Goal: Task Accomplishment & Management: Use online tool/utility

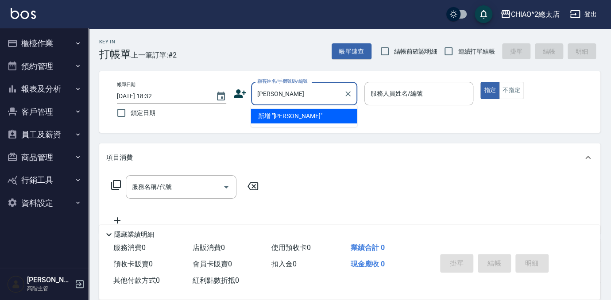
type input "[PERSON_NAME]"
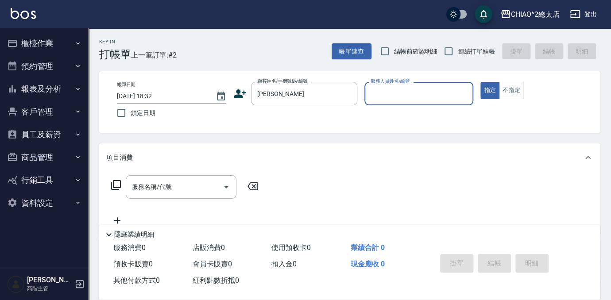
click at [407, 83] on label "服務人員姓名/編號" at bounding box center [390, 81] width 39 height 7
click at [407, 86] on input "服務人員姓名/編號" at bounding box center [418, 93] width 101 height 15
click at [399, 102] on div "服務人員姓名/編號" at bounding box center [418, 93] width 109 height 23
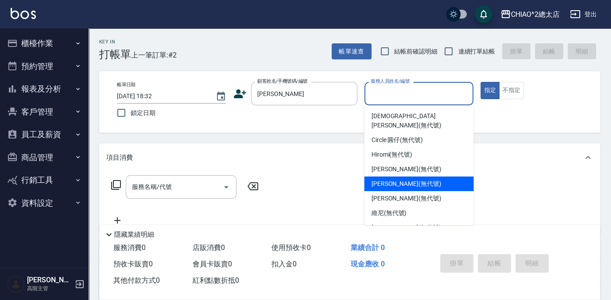
click at [459, 178] on div "[PERSON_NAME] (無代號)" at bounding box center [418, 184] width 109 height 15
type input "[PERSON_NAME](無代號)"
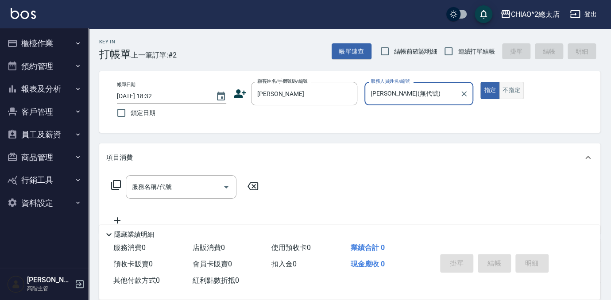
click at [511, 85] on button "不指定" at bounding box center [511, 90] width 25 height 17
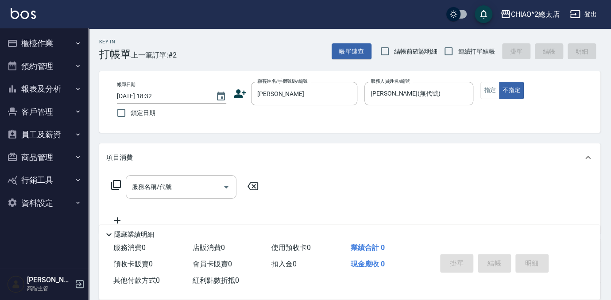
click at [186, 185] on input "服務名稱/代號" at bounding box center [174, 186] width 89 height 15
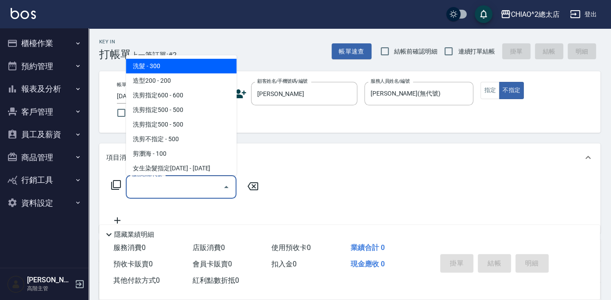
click at [205, 63] on span "洗髮 - 300" at bounding box center [181, 66] width 111 height 15
type input "洗髮(103103)"
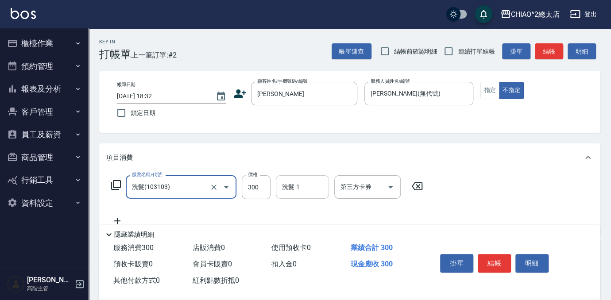
click at [302, 189] on input "洗髮-1" at bounding box center [302, 186] width 45 height 15
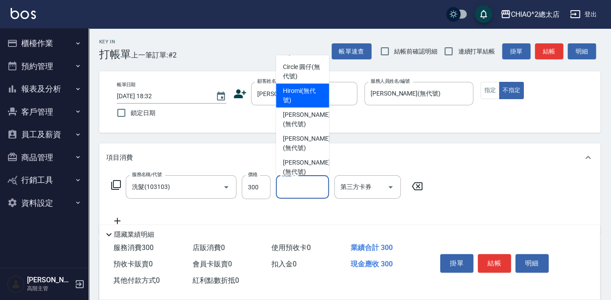
scroll to position [80, 0]
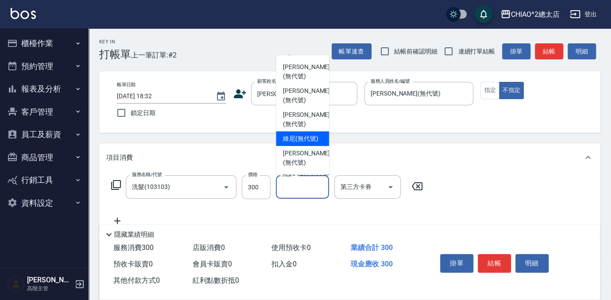
click at [312, 134] on span "維尼 (無代號)" at bounding box center [300, 138] width 35 height 9
type input "維尼(無代號)"
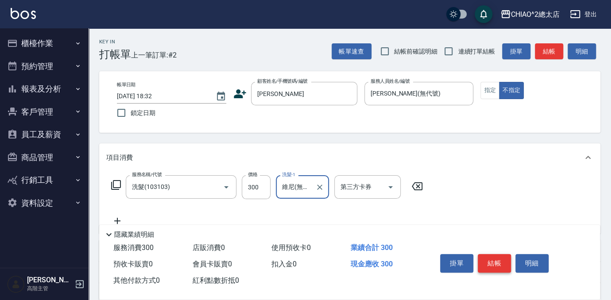
click at [495, 262] on button "結帳" at bounding box center [494, 263] width 33 height 19
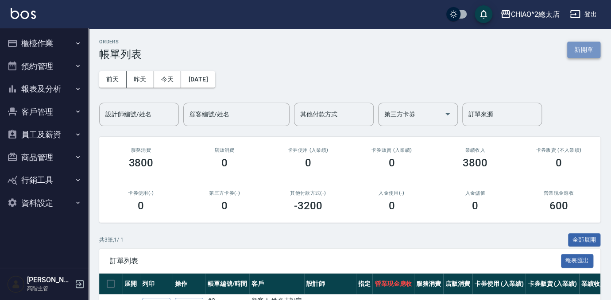
click at [595, 45] on button "新開單" at bounding box center [583, 50] width 33 height 16
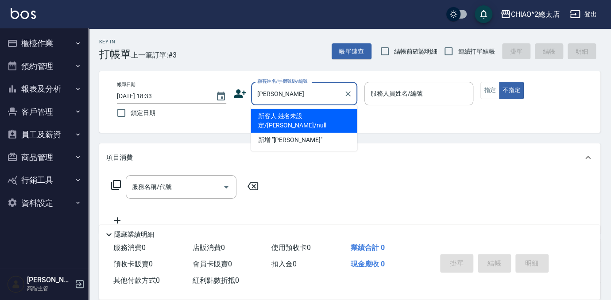
click at [340, 119] on li "新客人 姓名未設定/[PERSON_NAME]/null" at bounding box center [304, 121] width 106 height 24
type input "新客人 姓名未設定/[PERSON_NAME]/null"
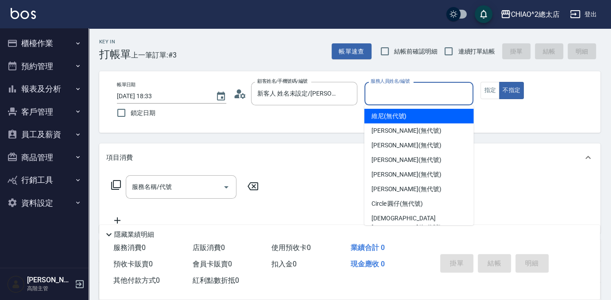
click at [422, 93] on input "服務人員姓名/編號" at bounding box center [418, 93] width 101 height 15
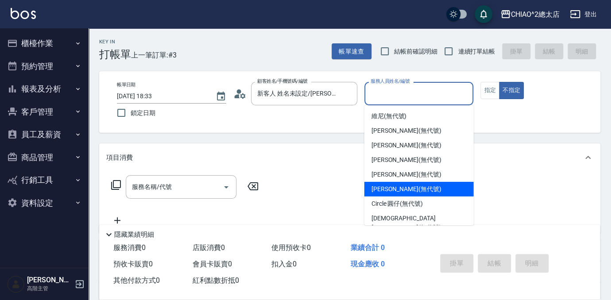
click at [413, 188] on div "[PERSON_NAME] (無代號)" at bounding box center [418, 189] width 109 height 15
type input "[PERSON_NAME](無代號)"
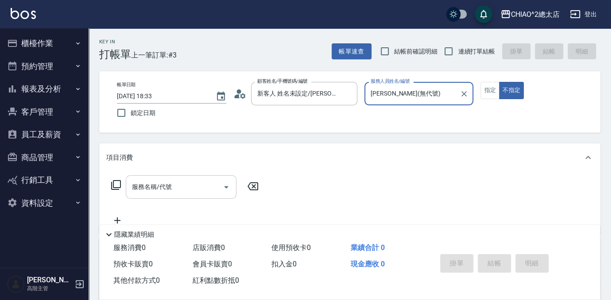
click at [154, 182] on input "服務名稱/代號" at bounding box center [174, 186] width 89 height 15
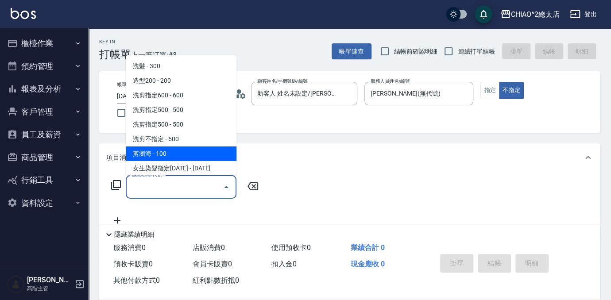
click at [192, 155] on span "剪瀏海 - 100" at bounding box center [181, 154] width 111 height 15
type input "剪瀏海(103111)"
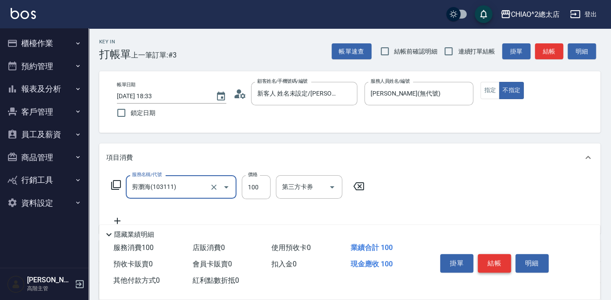
click at [493, 261] on button "結帳" at bounding box center [494, 263] width 33 height 19
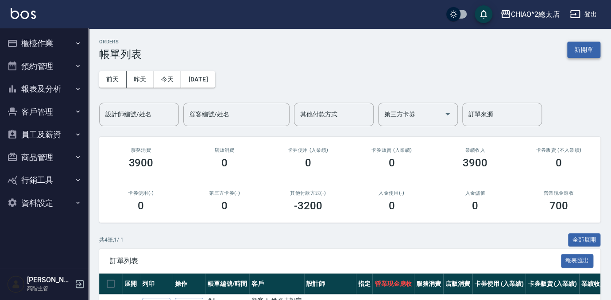
click at [585, 49] on button "新開單" at bounding box center [583, 50] width 33 height 16
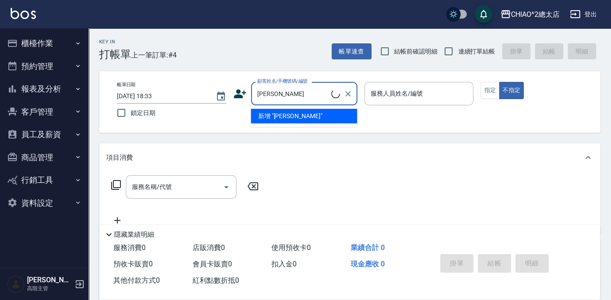
type input "新客人 姓名未設定/[PERSON_NAME]/null"
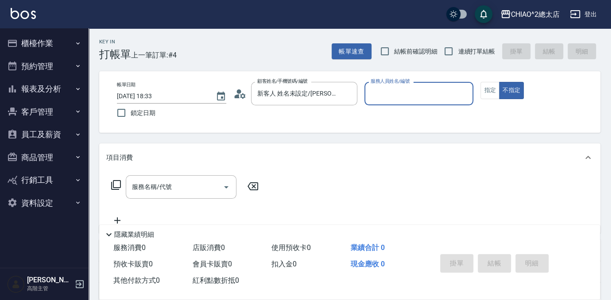
click at [428, 97] on input "服務人員姓名/編號" at bounding box center [418, 93] width 101 height 15
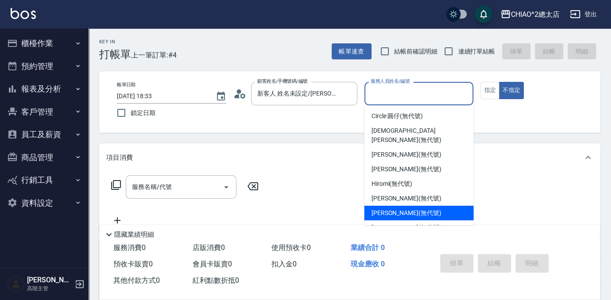
click at [439, 206] on div "[PERSON_NAME] (無代號)" at bounding box center [418, 213] width 109 height 15
type input "[PERSON_NAME](無代號)"
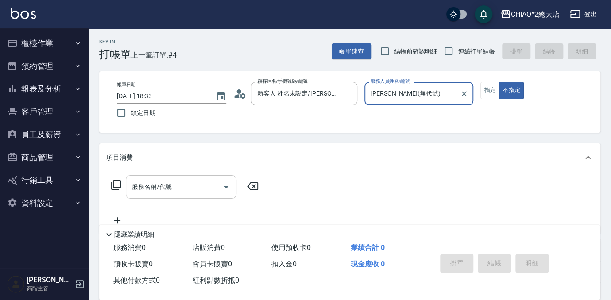
click at [151, 182] on div "服務名稱/代號 服務名稱/代號" at bounding box center [181, 186] width 111 height 23
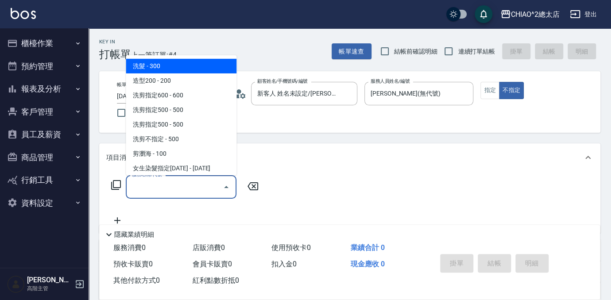
click at [150, 64] on span "洗髮 - 300" at bounding box center [181, 66] width 111 height 15
type input "洗髮(103103)"
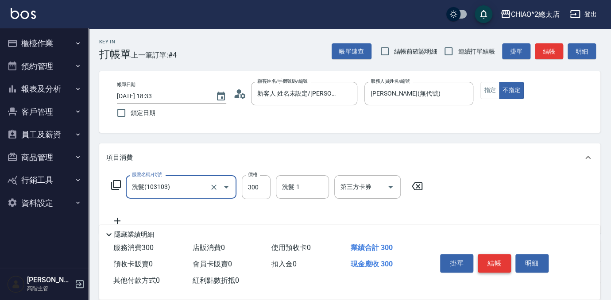
click at [506, 257] on button "結帳" at bounding box center [494, 263] width 33 height 19
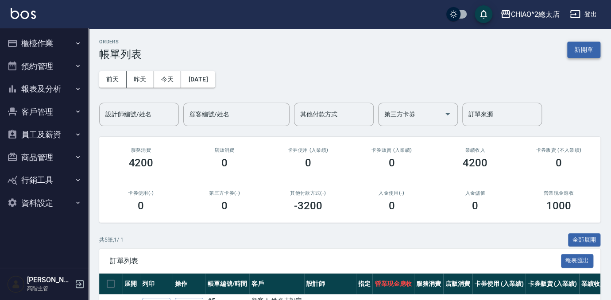
click at [576, 54] on button "新開單" at bounding box center [583, 50] width 33 height 16
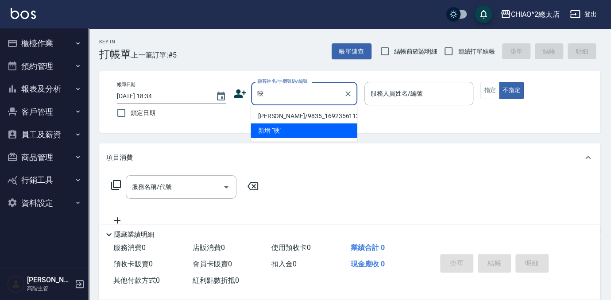
click at [293, 120] on li "[PERSON_NAME]/9835_1692356112/null" at bounding box center [304, 116] width 106 height 15
type input "[PERSON_NAME]/9835_1692356112/null"
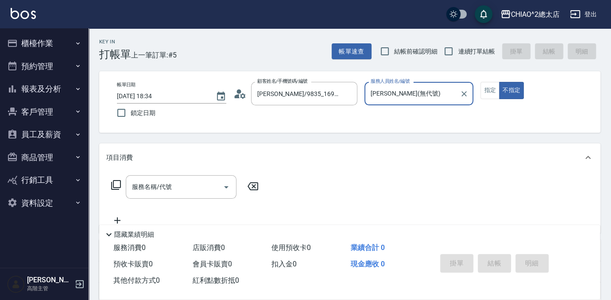
type input "[PERSON_NAME](無代號)"
click at [481, 95] on button "指定" at bounding box center [489, 90] width 19 height 17
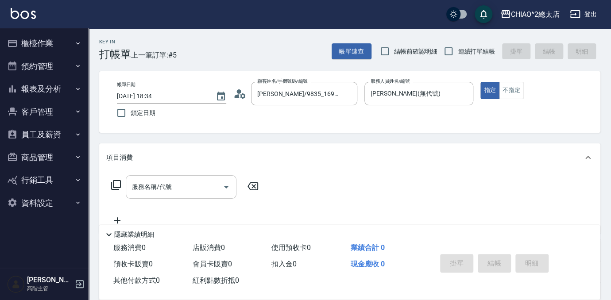
click at [157, 197] on div "服務名稱/代號" at bounding box center [181, 186] width 111 height 23
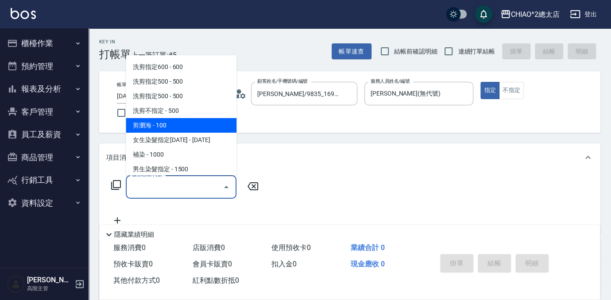
scroll to position [80, 0]
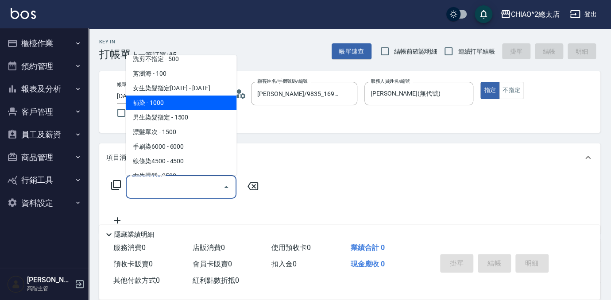
click at [201, 101] on span "補染 - 1000" at bounding box center [181, 103] width 111 height 15
type input "補染(103114)"
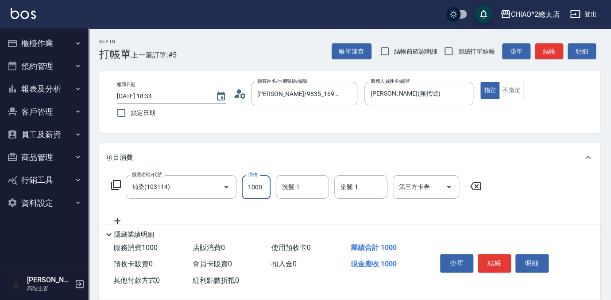
click at [261, 188] on input "1000" at bounding box center [256, 187] width 29 height 24
type input "1440"
click at [497, 260] on button "結帳" at bounding box center [494, 263] width 33 height 19
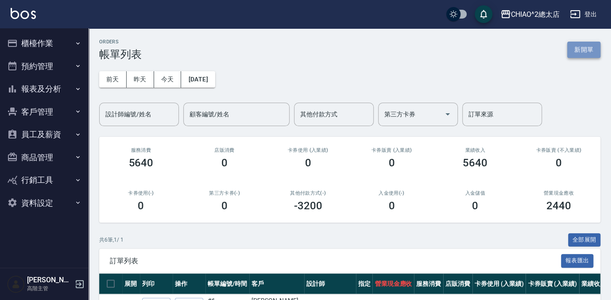
click at [575, 50] on button "新開單" at bounding box center [583, 50] width 33 height 16
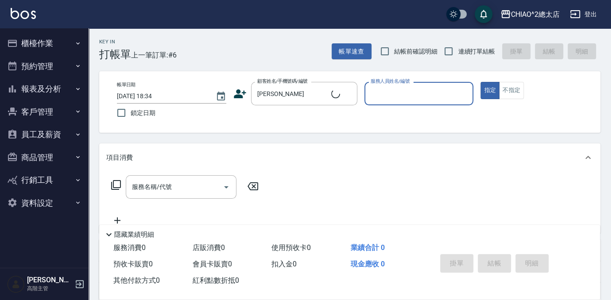
type input "新客人 姓名未設定/[PERSON_NAME]/null"
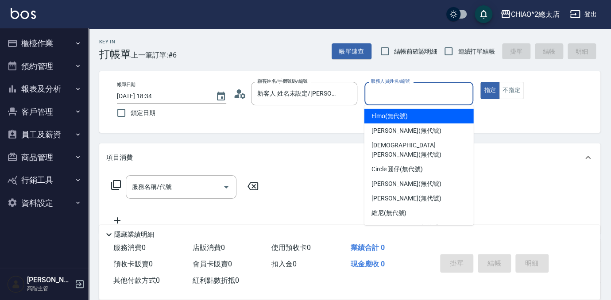
click at [440, 94] on input "服務人員姓名/編號" at bounding box center [418, 93] width 101 height 15
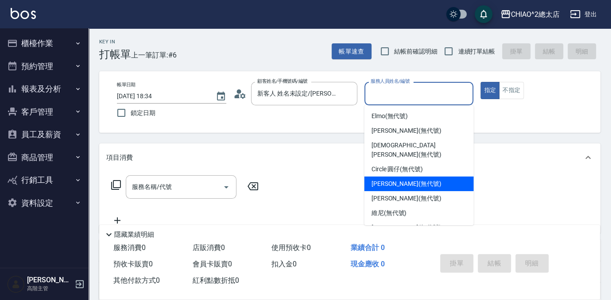
click at [431, 178] on div "[PERSON_NAME] (無代號)" at bounding box center [418, 184] width 109 height 15
type input "[PERSON_NAME](無代號)"
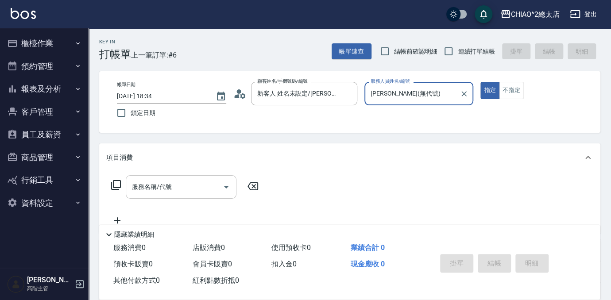
click at [153, 185] on div "服務名稱/代號 服務名稱/代號" at bounding box center [181, 186] width 111 height 23
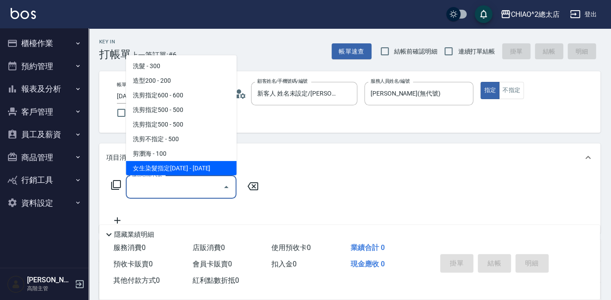
click at [163, 166] on span "女生染髮指定[DATE] - [DATE]" at bounding box center [181, 168] width 111 height 15
type input "女生染髮指定2000(103113)"
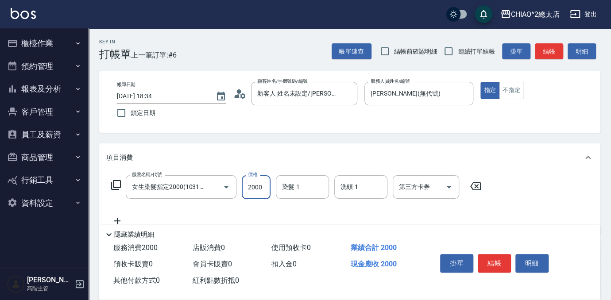
click at [260, 190] on input "2000" at bounding box center [256, 187] width 29 height 24
type input "2340"
click at [295, 186] on div "染髮-1 染髮-1" at bounding box center [302, 186] width 53 height 23
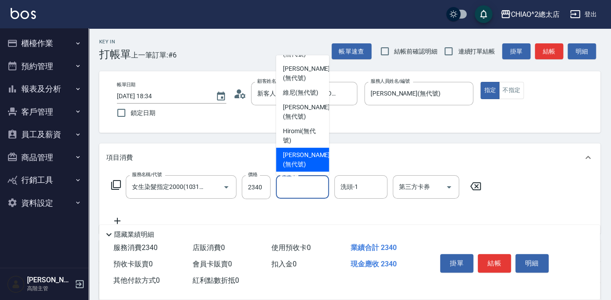
scroll to position [126, 0]
click at [307, 154] on span "[PERSON_NAME] (無代號)" at bounding box center [306, 160] width 47 height 19
type input "[PERSON_NAME](無代號)"
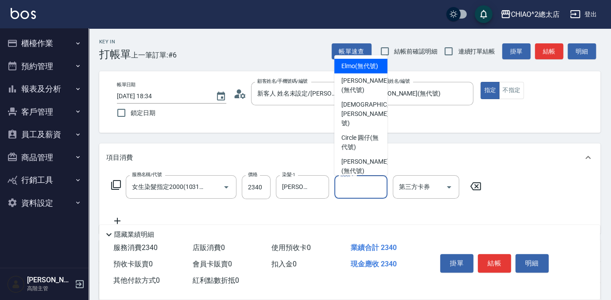
click at [356, 190] on input "洗頭-1" at bounding box center [360, 186] width 45 height 15
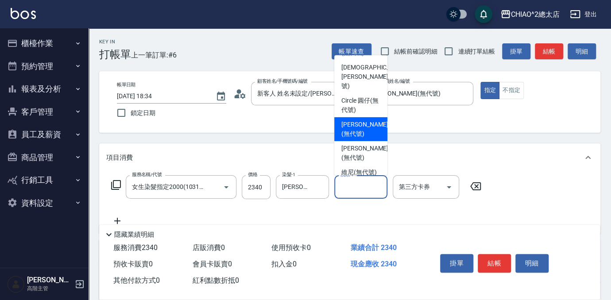
scroll to position [80, 0]
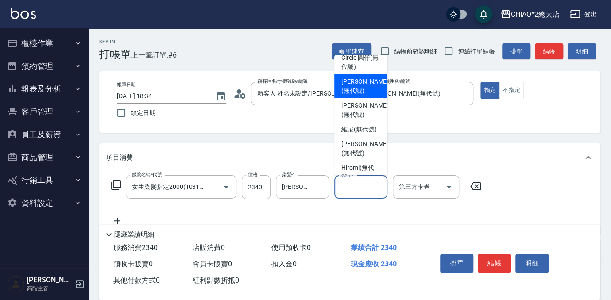
click at [364, 84] on span "[PERSON_NAME] (無代號)" at bounding box center [364, 86] width 47 height 19
type input "[PERSON_NAME](無代號)"
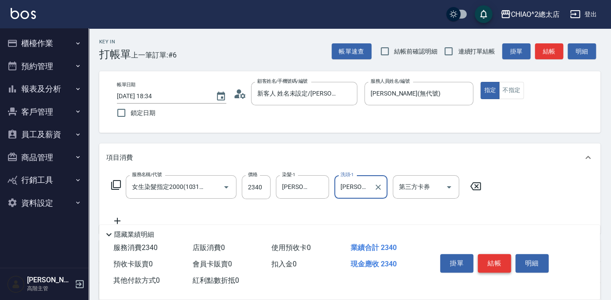
click at [496, 265] on button "結帳" at bounding box center [494, 263] width 33 height 19
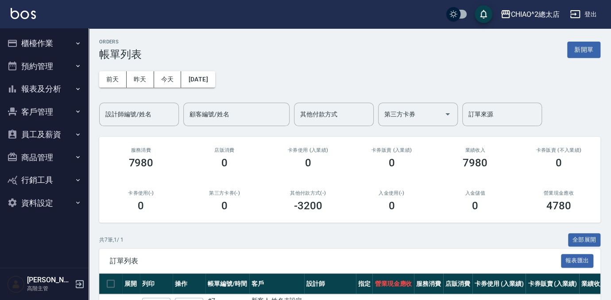
drag, startPoint x: 584, startPoint y: 54, endPoint x: 577, endPoint y: 59, distance: 7.9
click at [584, 54] on button "新開單" at bounding box center [583, 50] width 33 height 16
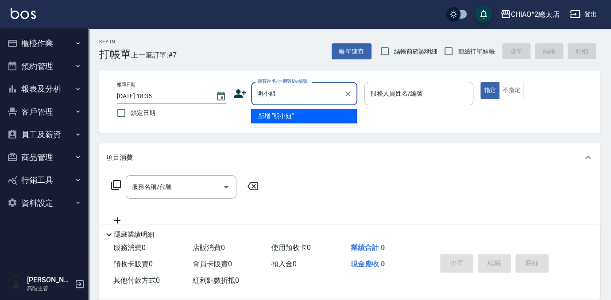
type input "明小姐"
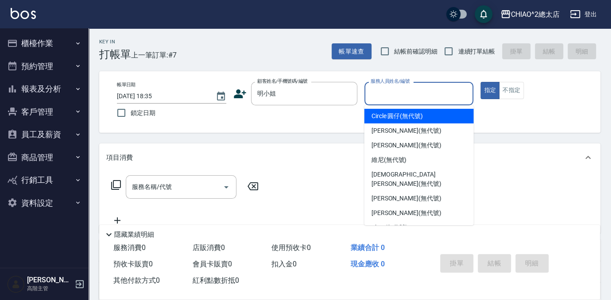
click at [394, 95] on input "服務人員姓名/編號" at bounding box center [418, 93] width 101 height 15
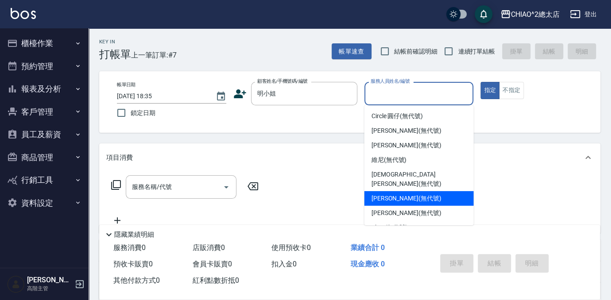
scroll to position [33, 0]
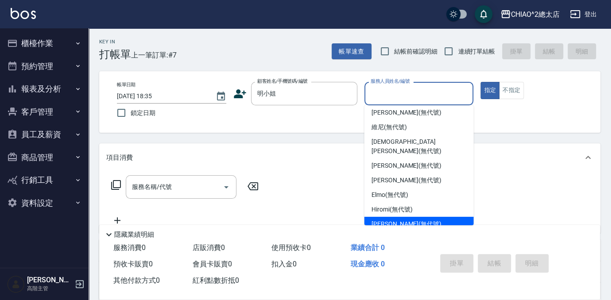
click at [414, 217] on div "[PERSON_NAME] (無代號)" at bounding box center [418, 224] width 109 height 15
type input "[PERSON_NAME](無代號)"
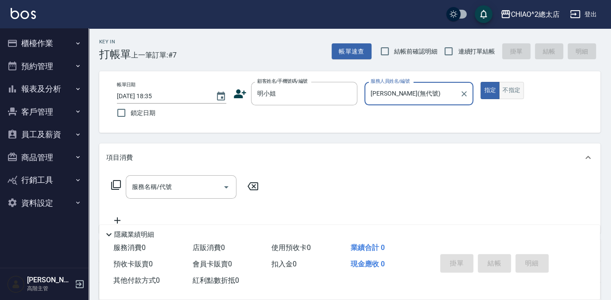
click at [517, 92] on button "不指定" at bounding box center [511, 90] width 25 height 17
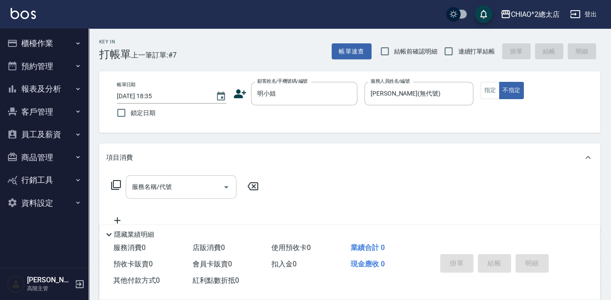
click at [164, 193] on input "服務名稱/代號" at bounding box center [174, 186] width 89 height 15
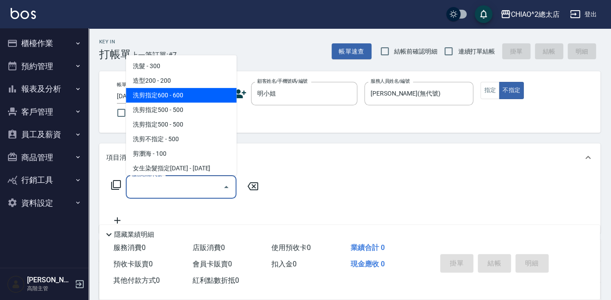
click at [192, 93] on span "洗剪指定600 - 600" at bounding box center [181, 95] width 111 height 15
type input "洗剪指定600(103107)"
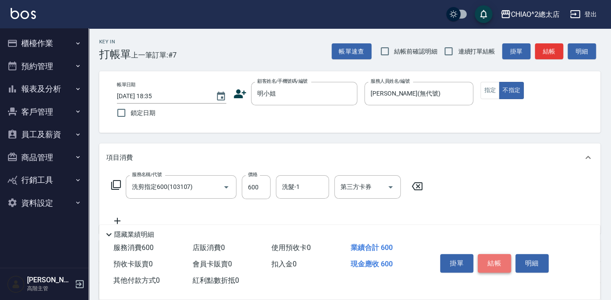
click at [484, 260] on button "結帳" at bounding box center [494, 263] width 33 height 19
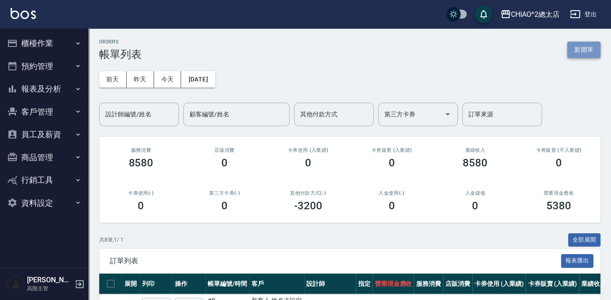
click at [590, 51] on button "新開單" at bounding box center [583, 50] width 33 height 16
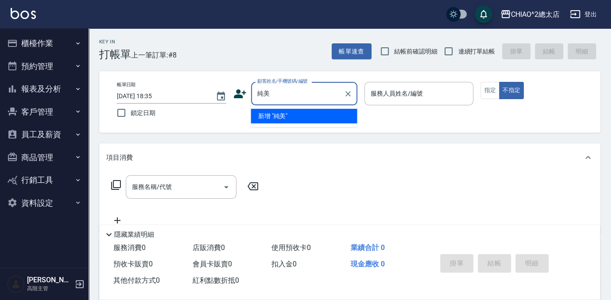
type input "純美"
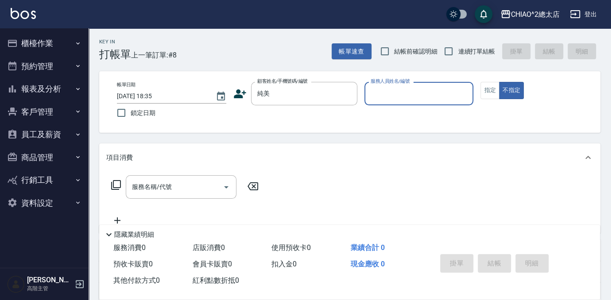
click at [390, 94] on input "服務人員姓名/編號" at bounding box center [418, 93] width 101 height 15
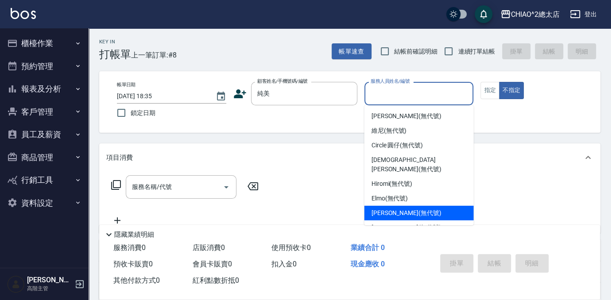
click at [433, 206] on div "[PERSON_NAME] (無代號)" at bounding box center [418, 213] width 109 height 15
type input "[PERSON_NAME](無代號)"
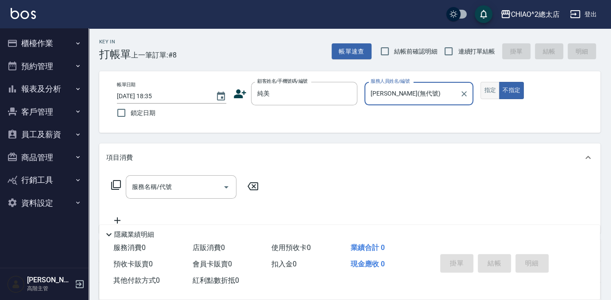
click at [495, 86] on button "指定" at bounding box center [489, 90] width 19 height 17
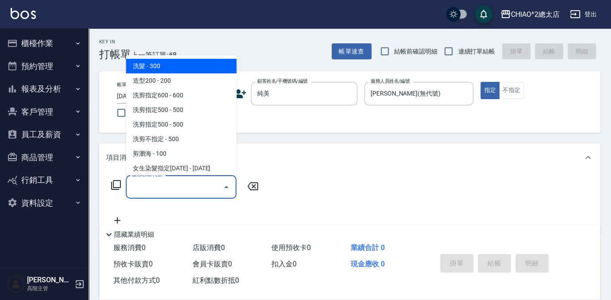
click at [192, 184] on input "服務名稱/代號" at bounding box center [174, 186] width 89 height 15
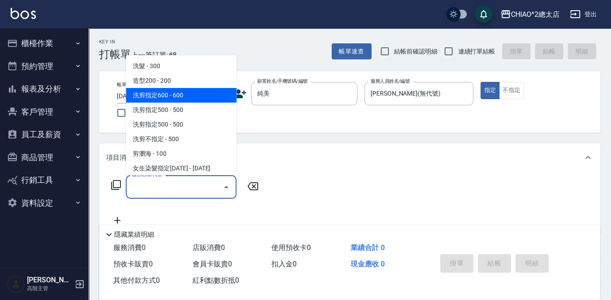
click at [185, 93] on span "洗剪指定600 - 600" at bounding box center [181, 95] width 111 height 15
type input "洗剪指定600(103107)"
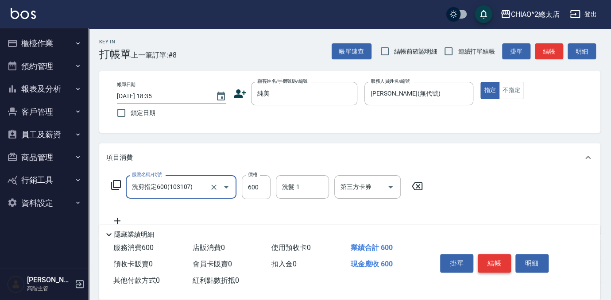
click at [485, 265] on button "結帳" at bounding box center [494, 263] width 33 height 19
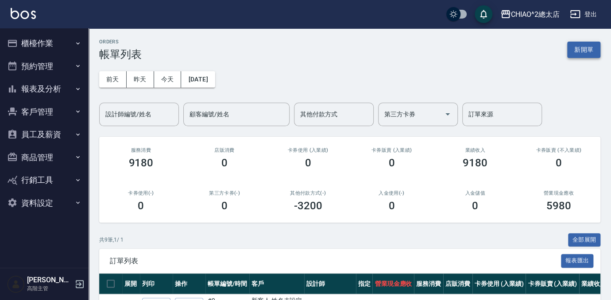
click at [579, 53] on button "新開單" at bounding box center [583, 50] width 33 height 16
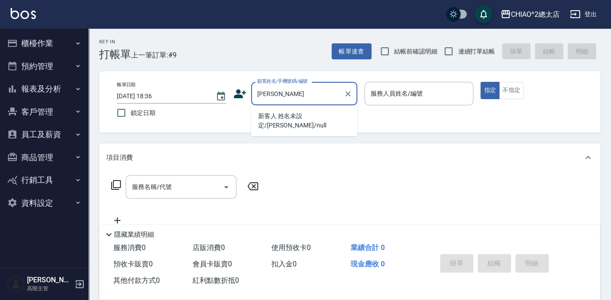
type input "新客人 姓名未設定/[PERSON_NAME]/null"
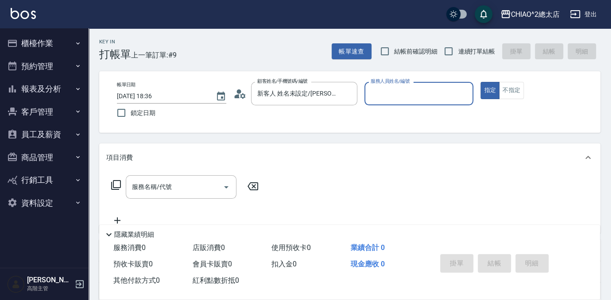
click at [410, 103] on div "服務人員姓名/編號" at bounding box center [418, 93] width 109 height 23
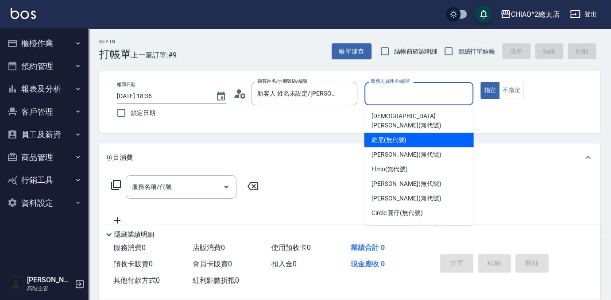
click at [416, 136] on div "維尼 (無代號)" at bounding box center [418, 140] width 109 height 15
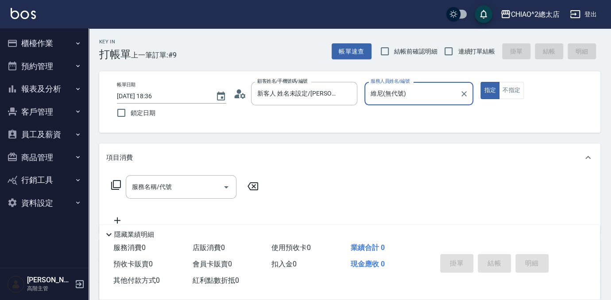
type input "維尼(無代號)"
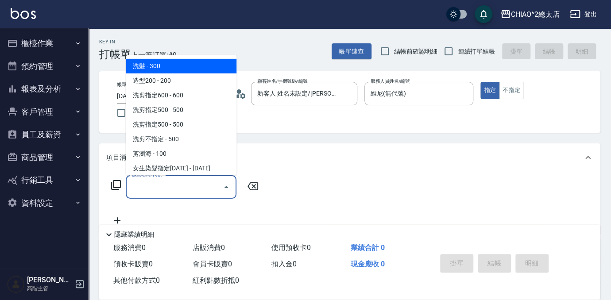
click at [166, 191] on input "服務名稱/代號" at bounding box center [174, 186] width 89 height 15
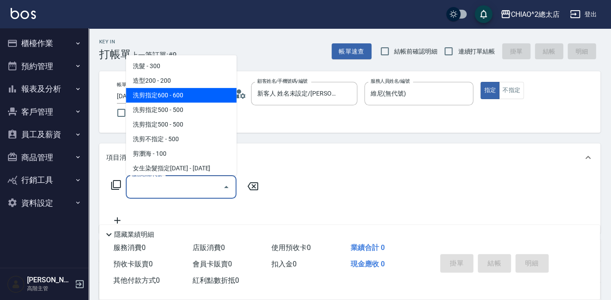
click at [215, 102] on span "洗剪指定600 - 600" at bounding box center [181, 95] width 111 height 15
type input "洗剪指定600(103107)"
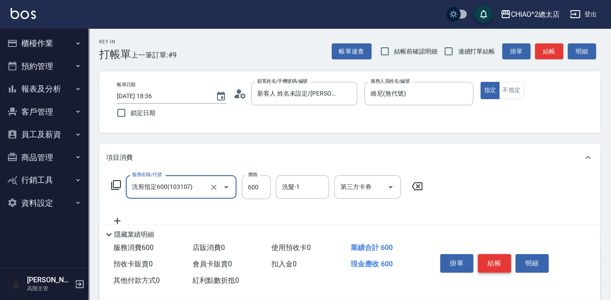
click at [511, 260] on button "結帳" at bounding box center [494, 263] width 33 height 19
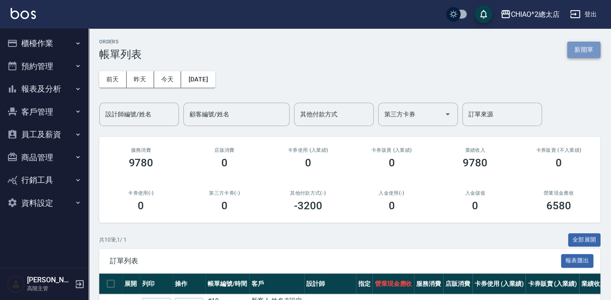
click at [583, 50] on button "新開單" at bounding box center [583, 50] width 33 height 16
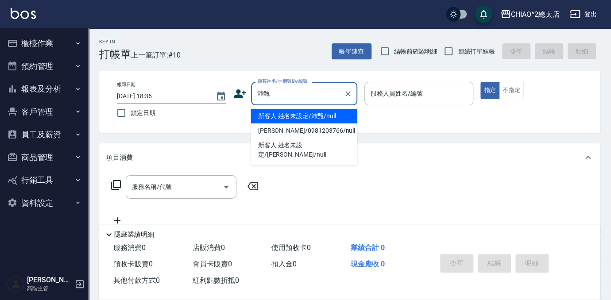
type input "新客人 姓名未設定/沛甄/null"
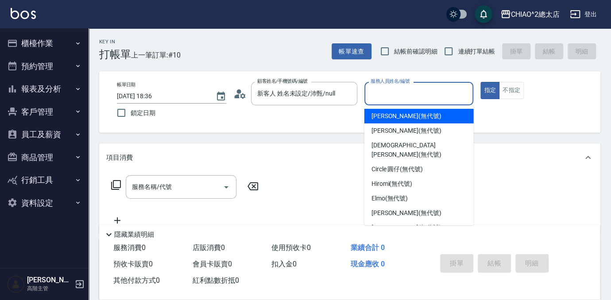
click at [420, 92] on input "服務人員姓名/編號" at bounding box center [418, 93] width 101 height 15
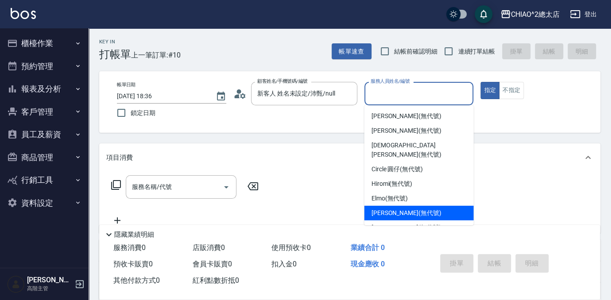
click at [411, 209] on span "[PERSON_NAME] (無代號)" at bounding box center [407, 213] width 70 height 9
type input "[PERSON_NAME](無代號)"
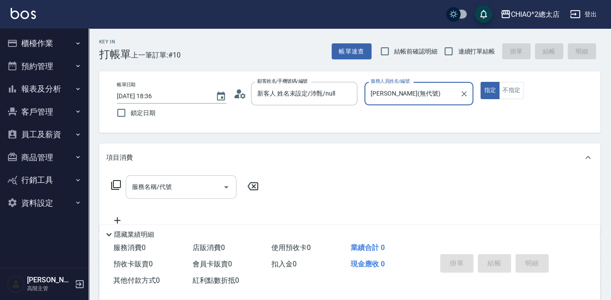
click at [155, 194] on input "服務名稱/代號" at bounding box center [174, 186] width 89 height 15
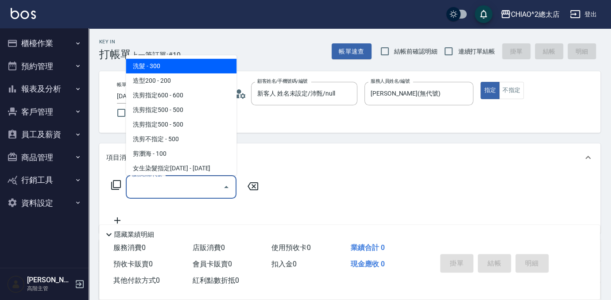
click at [205, 66] on span "洗髮 - 300" at bounding box center [181, 66] width 111 height 15
type input "洗髮(103103)"
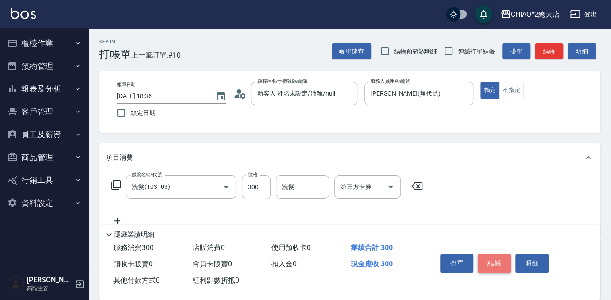
click at [486, 258] on button "結帳" at bounding box center [494, 263] width 33 height 19
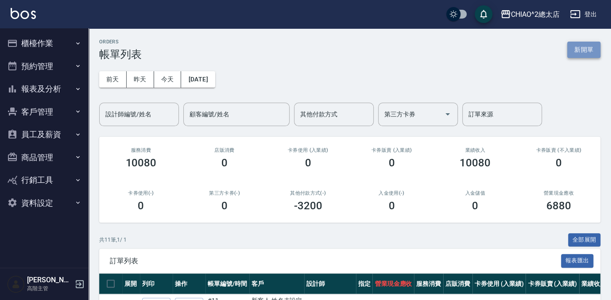
click at [572, 56] on button "新開單" at bounding box center [583, 50] width 33 height 16
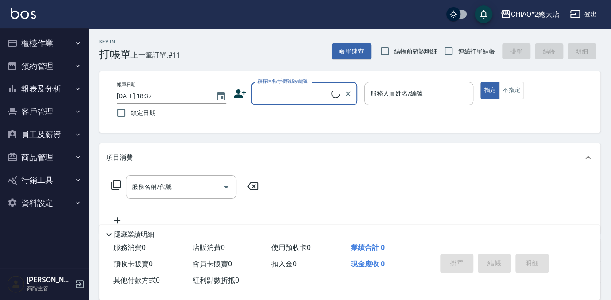
click at [296, 102] on div "顧客姓名/手機號碼/編號" at bounding box center [304, 93] width 106 height 23
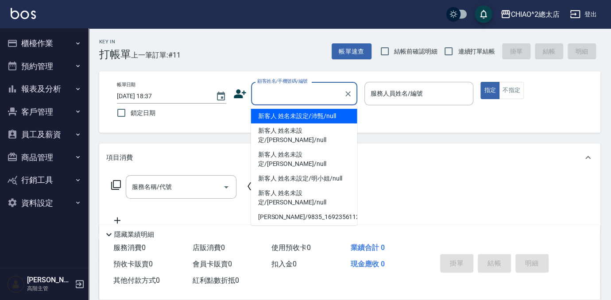
click at [298, 117] on li "新客人 姓名未設定/沛甄/null" at bounding box center [304, 116] width 106 height 15
type input "新客人 姓名未設定/沛甄/null"
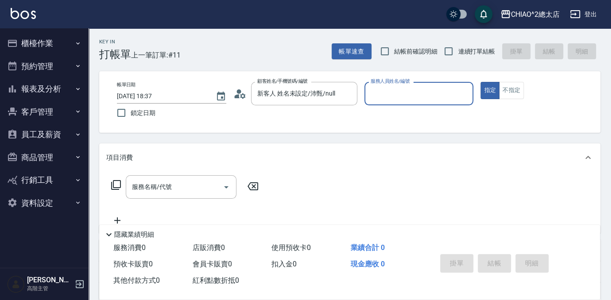
click at [411, 89] on input "服務人員姓名/編號" at bounding box center [418, 93] width 101 height 15
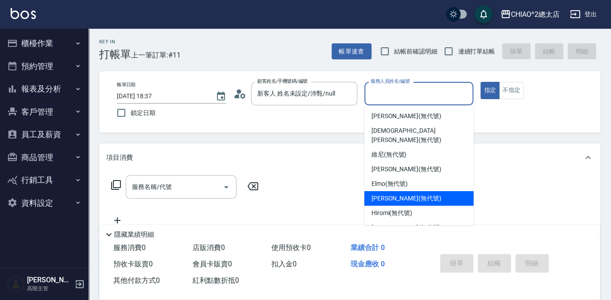
click at [415, 194] on span "[PERSON_NAME] (無代號)" at bounding box center [407, 198] width 70 height 9
type input "[PERSON_NAME](無代號)"
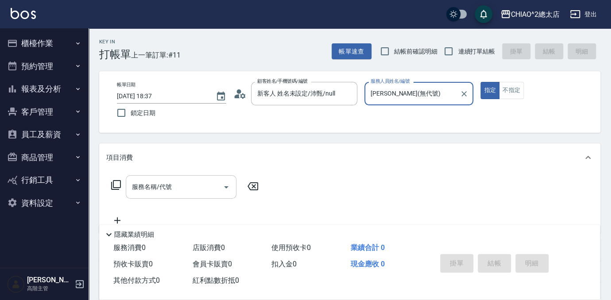
click at [185, 182] on input "服務名稱/代號" at bounding box center [174, 186] width 89 height 15
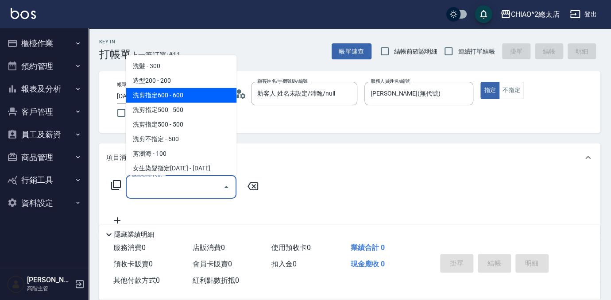
click at [216, 101] on span "洗剪指定600 - 600" at bounding box center [181, 95] width 111 height 15
type input "洗剪指定600(103107)"
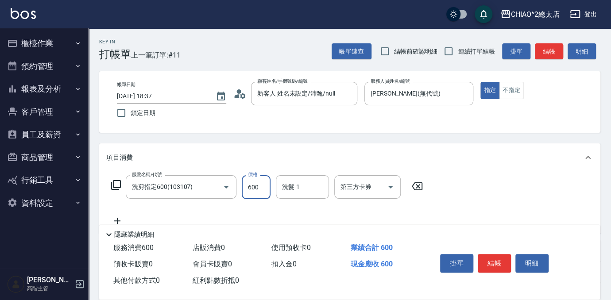
click at [269, 189] on input "600" at bounding box center [256, 187] width 29 height 24
type input "540"
click at [488, 268] on button "結帳" at bounding box center [494, 263] width 33 height 19
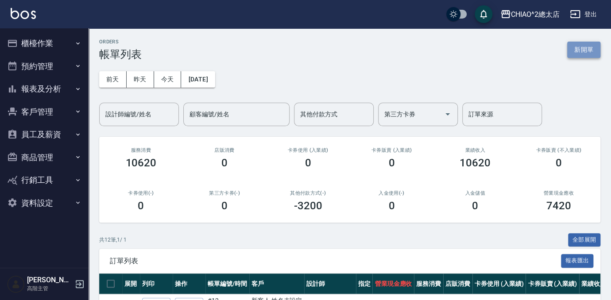
click at [587, 46] on button "新開單" at bounding box center [583, 50] width 33 height 16
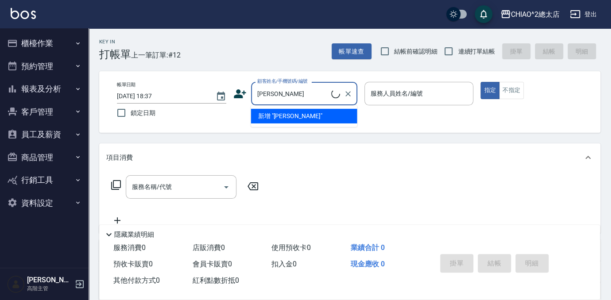
type input "[PERSON_NAME]"
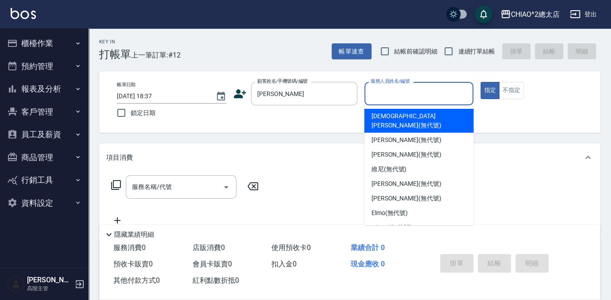
click at [445, 96] on input "服務人員姓名/編號" at bounding box center [418, 93] width 101 height 15
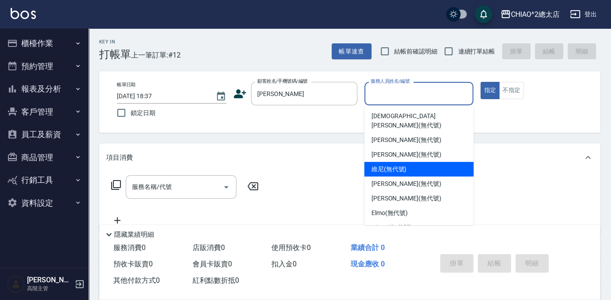
click at [431, 162] on div "維尼 (無代號)" at bounding box center [418, 169] width 109 height 15
type input "維尼(無代號)"
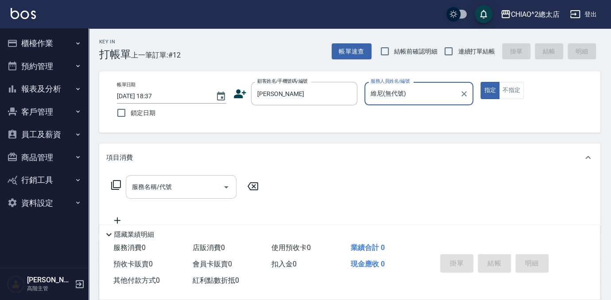
click at [159, 190] on div "服務名稱/代號 服務名稱/代號" at bounding box center [181, 186] width 111 height 23
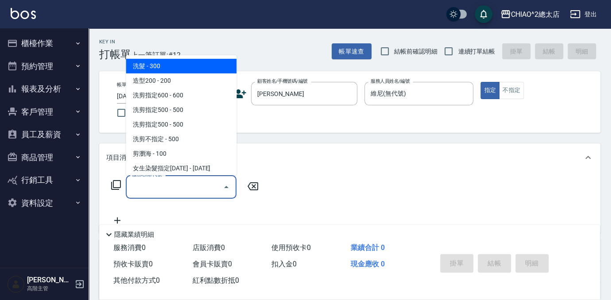
click at [187, 69] on span "洗髮 - 300" at bounding box center [181, 66] width 111 height 15
type input "洗髮(103103)"
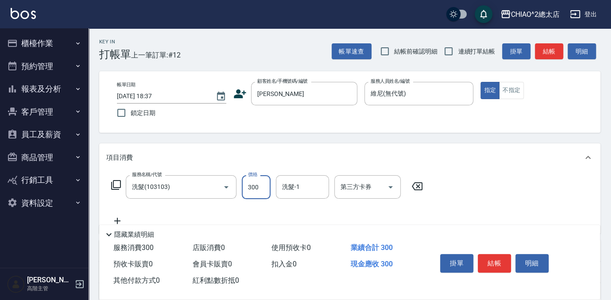
click at [266, 186] on input "300" at bounding box center [256, 187] width 29 height 24
type input "500"
click at [500, 263] on button "結帳" at bounding box center [494, 263] width 33 height 19
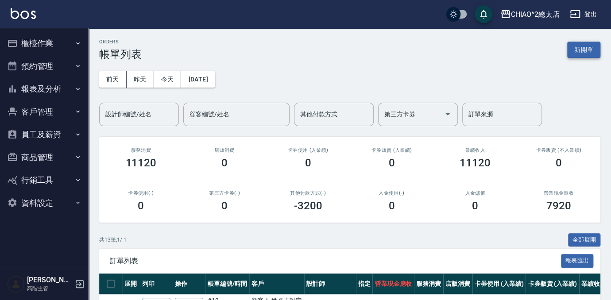
click at [581, 42] on button "新開單" at bounding box center [583, 50] width 33 height 16
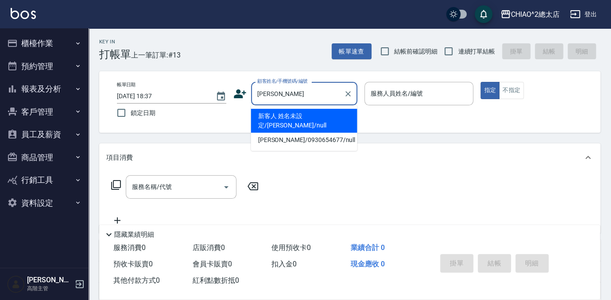
type input "新客人 姓名未設定/[PERSON_NAME]/null"
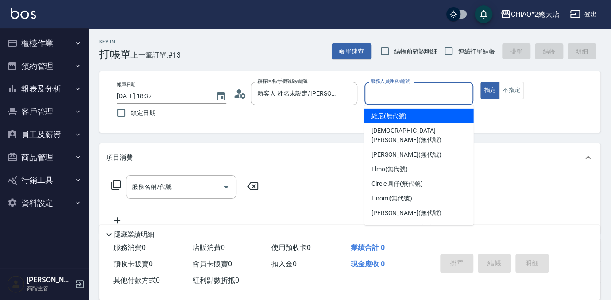
click at [433, 98] on input "服務人員姓名/編號" at bounding box center [418, 93] width 101 height 15
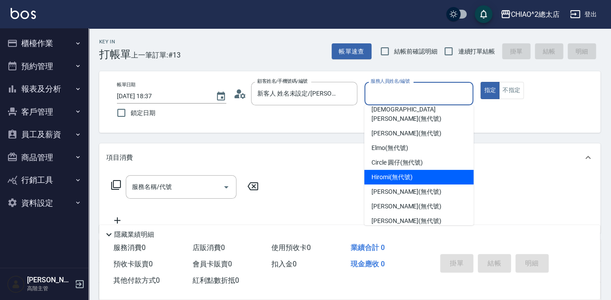
scroll to position [33, 0]
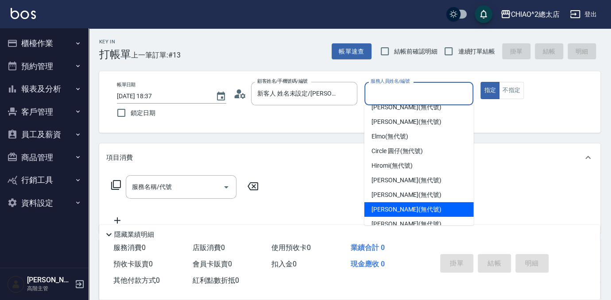
click at [434, 205] on div "[PERSON_NAME] (無代號)" at bounding box center [418, 209] width 109 height 15
type input "[PERSON_NAME](無代號)"
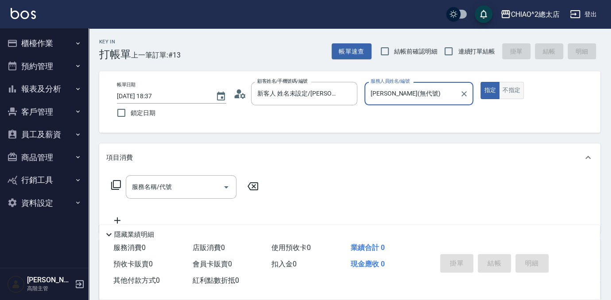
click at [503, 94] on button "不指定" at bounding box center [511, 90] width 25 height 17
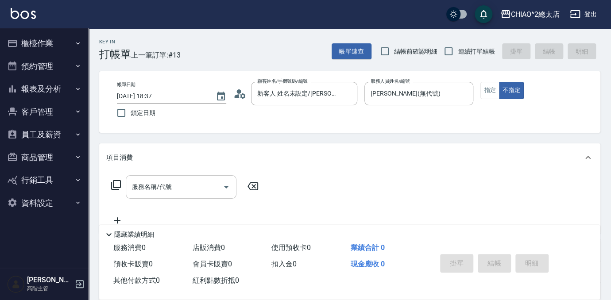
click at [182, 190] on input "服務名稱/代號" at bounding box center [174, 186] width 89 height 15
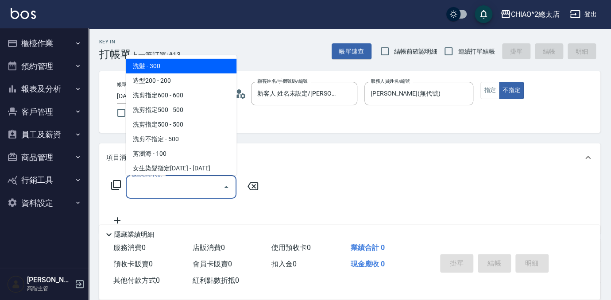
click at [183, 62] on span "洗髮 - 300" at bounding box center [181, 66] width 111 height 15
type input "洗髮(103103)"
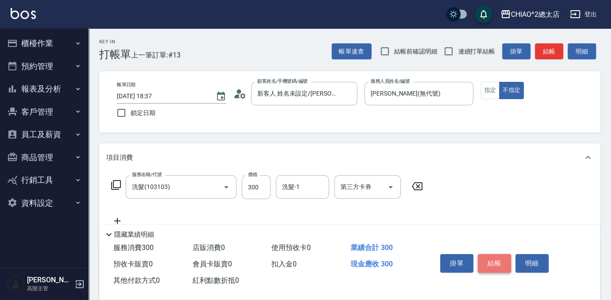
click at [500, 264] on button "結帳" at bounding box center [494, 263] width 33 height 19
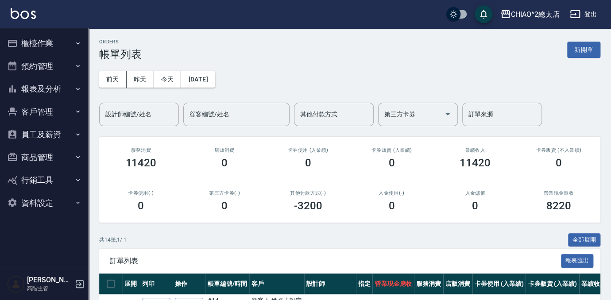
click at [570, 63] on div "[DATE] [DATE] [DATE] [DATE] 設計師編號/姓名 設計師編號/姓名 顧客編號/姓名 顧客編號/姓名 其他付款方式 其他付款方式 第三方…" at bounding box center [349, 94] width 501 height 66
click at [582, 52] on button "新開單" at bounding box center [583, 50] width 33 height 16
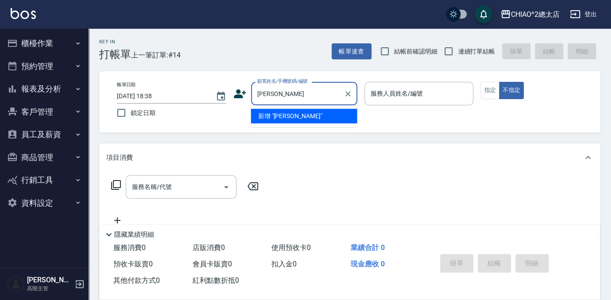
type input "[PERSON_NAME]"
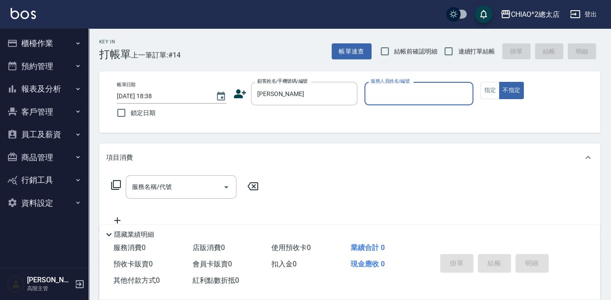
click at [420, 83] on div "服務人員姓名/編號" at bounding box center [418, 93] width 109 height 23
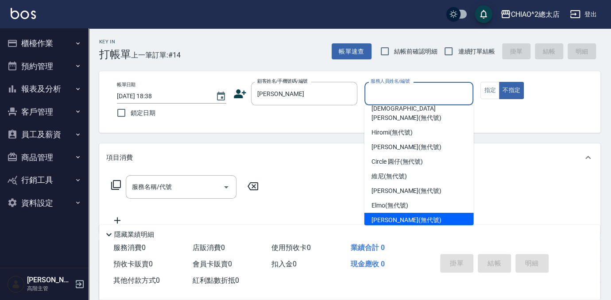
scroll to position [33, 0]
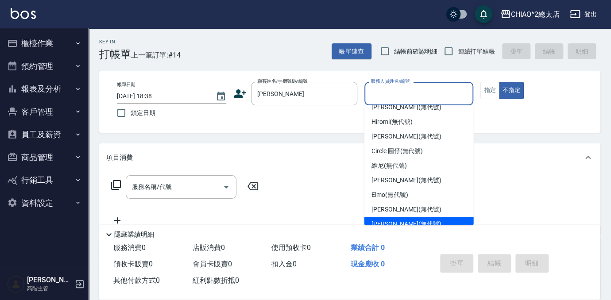
click at [422, 217] on div "[PERSON_NAME] (無代號)" at bounding box center [418, 224] width 109 height 15
type input "[PERSON_NAME](無代號)"
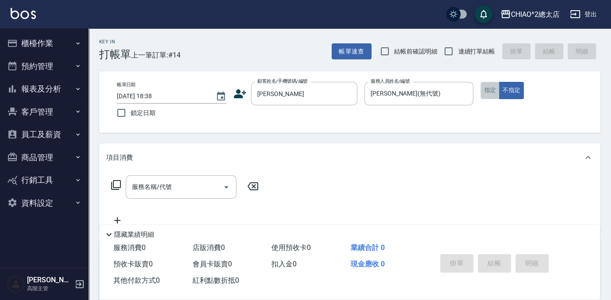
click at [495, 94] on button "指定" at bounding box center [489, 90] width 19 height 17
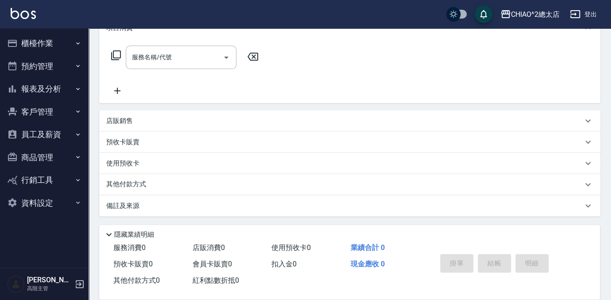
click at [137, 118] on div "店販銷售" at bounding box center [344, 120] width 476 height 9
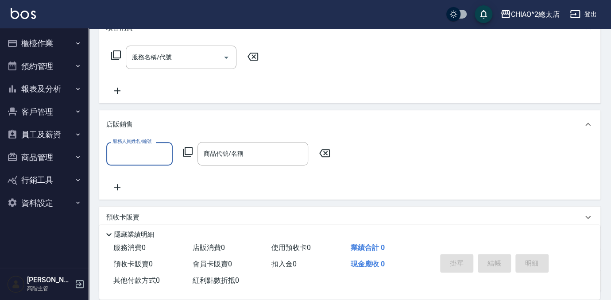
scroll to position [0, 0]
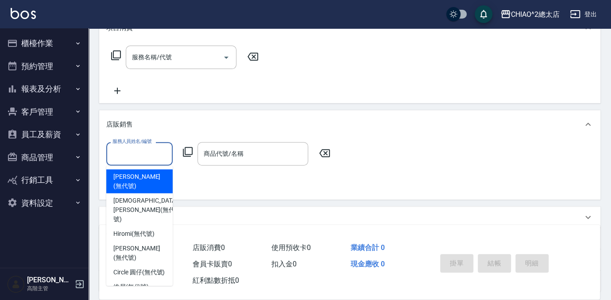
click at [145, 151] on input "服務人員姓名/編號" at bounding box center [139, 153] width 58 height 15
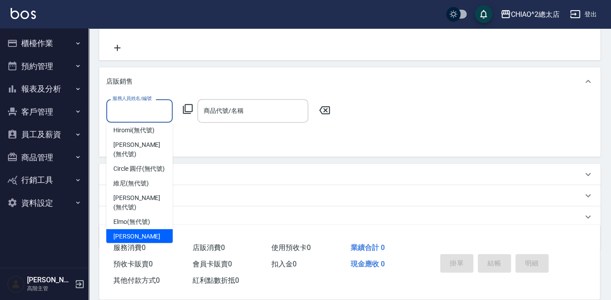
scroll to position [205, 0]
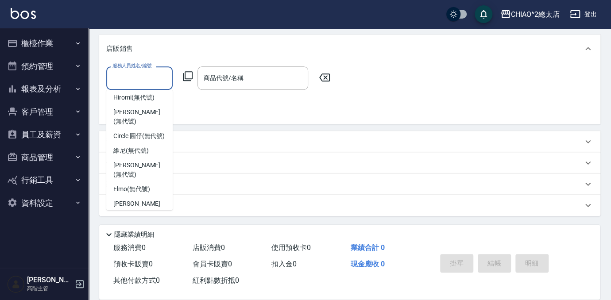
click at [150, 223] on span "[PERSON_NAME] (無代號)" at bounding box center [139, 232] width 52 height 19
type input "[PERSON_NAME](無代號)"
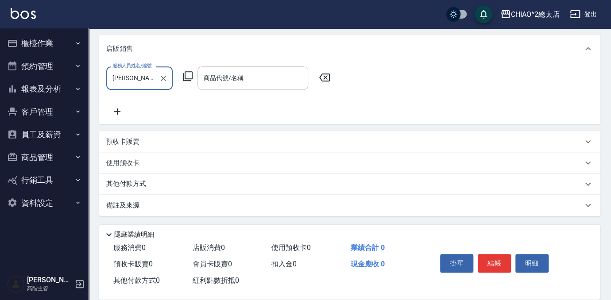
click at [229, 87] on div "商品代號/名稱" at bounding box center [252, 77] width 111 height 23
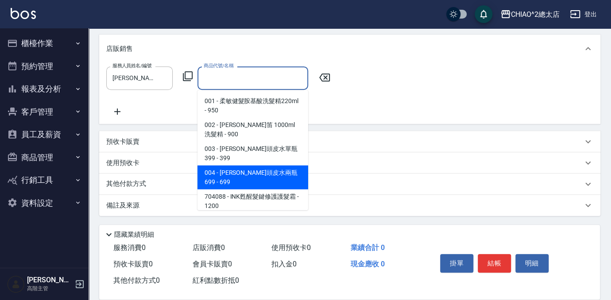
drag, startPoint x: 260, startPoint y: 158, endPoint x: 265, endPoint y: 159, distance: 4.6
click at [260, 166] on span "004 - [PERSON_NAME]頭皮水兩瓶699 - 699" at bounding box center [252, 178] width 111 height 24
type input "[PERSON_NAME]頭皮水兩瓶699"
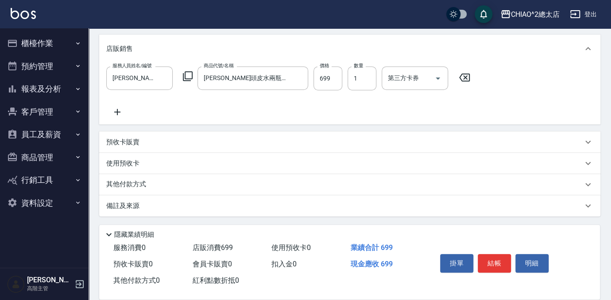
click at [224, 182] on div "其他付款方式" at bounding box center [344, 185] width 476 height 10
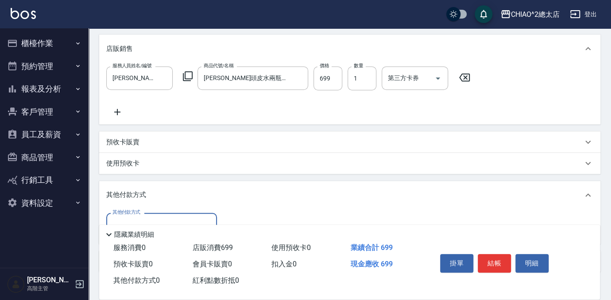
scroll to position [261, 0]
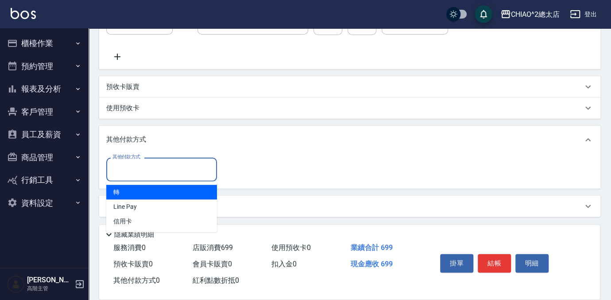
click at [174, 163] on input "其他付款方式" at bounding box center [161, 169] width 103 height 15
click at [154, 196] on span "轉" at bounding box center [161, 192] width 111 height 15
type input "轉"
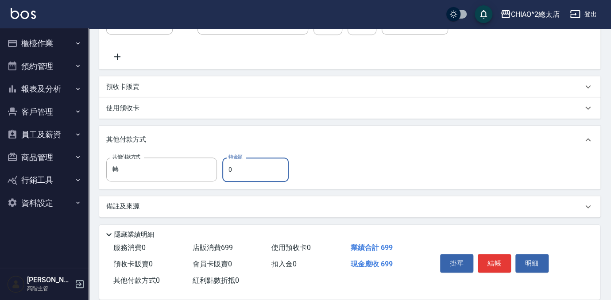
click at [246, 172] on input "0" at bounding box center [255, 170] width 66 height 24
type input "699"
click at [498, 267] on button "結帳" at bounding box center [494, 263] width 33 height 19
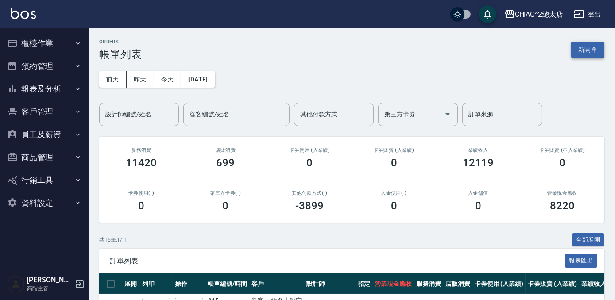
click at [586, 50] on button "新開單" at bounding box center [587, 50] width 33 height 16
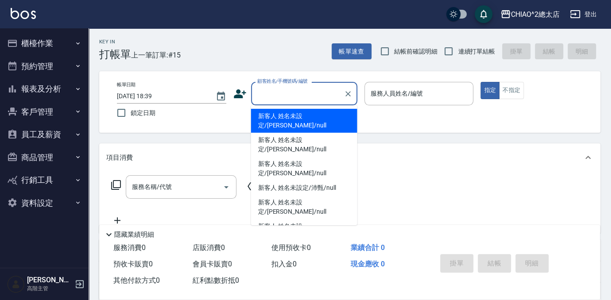
click at [305, 96] on input "顧客姓名/手機號碼/編號" at bounding box center [297, 93] width 85 height 15
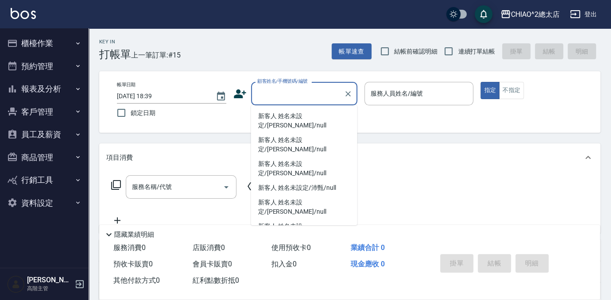
click at [325, 243] on li "新客人 姓名未設定/明小姐/null" at bounding box center [304, 250] width 106 height 15
type input "新客人 姓名未設定/明小姐/null"
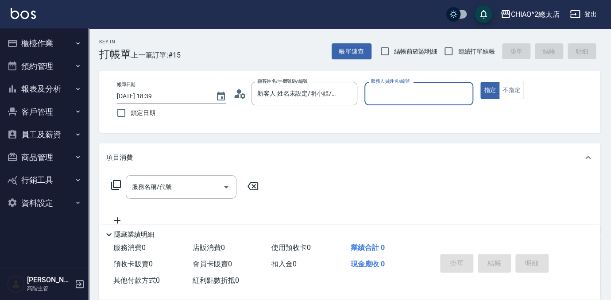
click at [409, 96] on input "服務人員姓名/編號" at bounding box center [418, 93] width 101 height 15
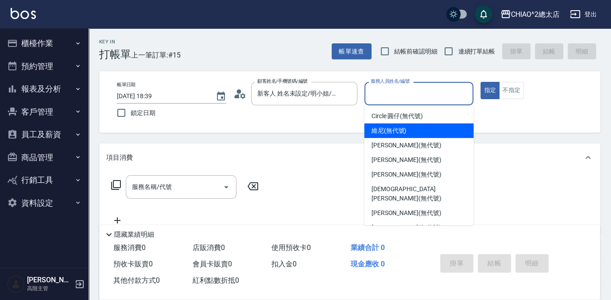
click at [425, 132] on div "維尼 (無代號)" at bounding box center [418, 131] width 109 height 15
type input "維尼(無代號)"
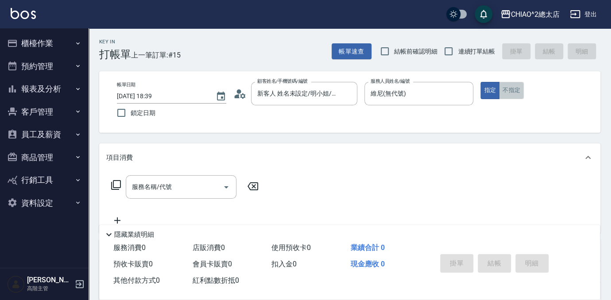
click at [505, 91] on button "不指定" at bounding box center [511, 90] width 25 height 17
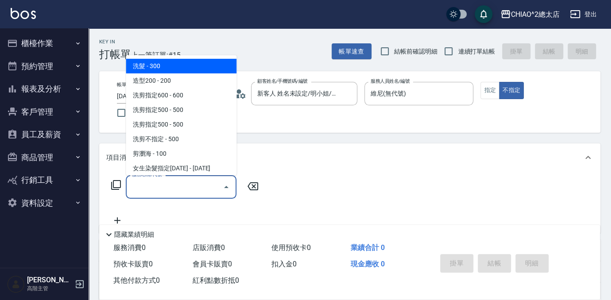
click at [202, 186] on input "服務名稱/代號" at bounding box center [174, 186] width 89 height 15
click at [218, 68] on span "洗髮 - 300" at bounding box center [181, 66] width 111 height 15
type input "洗髮(103103)"
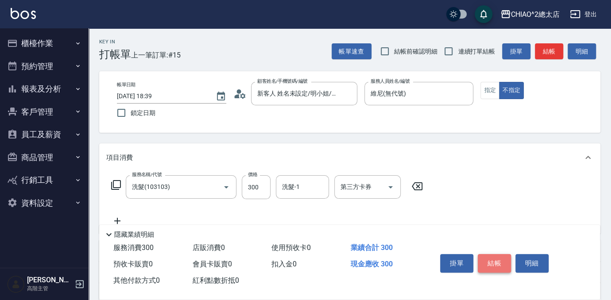
click at [500, 259] on button "結帳" at bounding box center [494, 263] width 33 height 19
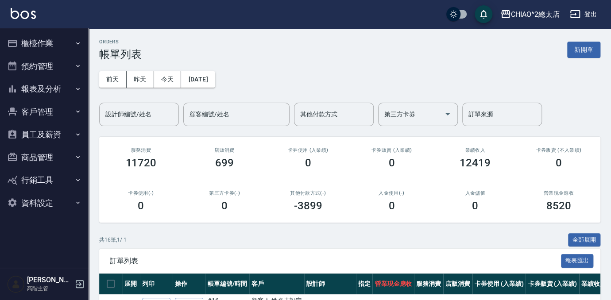
click at [58, 90] on button "報表及分析" at bounding box center [44, 88] width 81 height 23
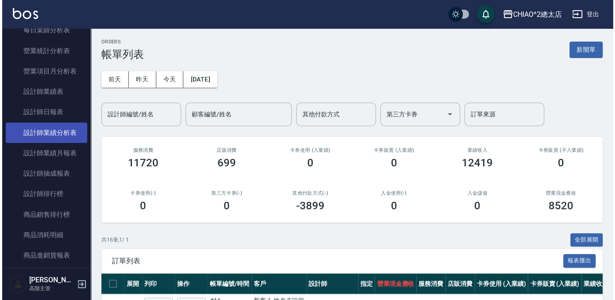
scroll to position [322, 0]
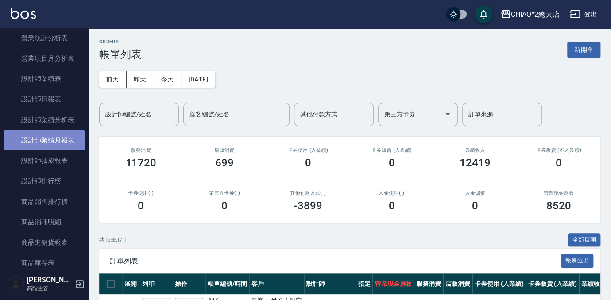
click at [59, 144] on link "設計師業績月報表" at bounding box center [44, 140] width 81 height 20
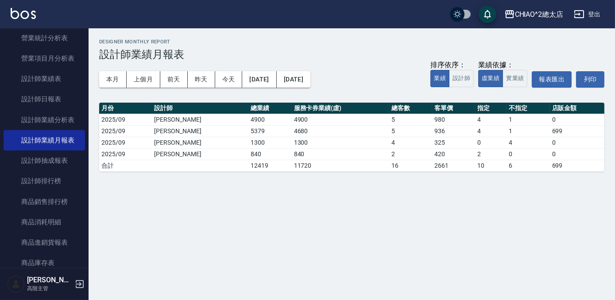
click at [108, 70] on div "本月 上個月 [DATE] [DATE] [DATE] [DATE] [DATE] 排序依序： 業績 設計師 業績依據： 虛業績 實業績 報表匯出 列印" at bounding box center [351, 80] width 505 height 38
click at [104, 80] on button "本月" at bounding box center [112, 79] width 27 height 16
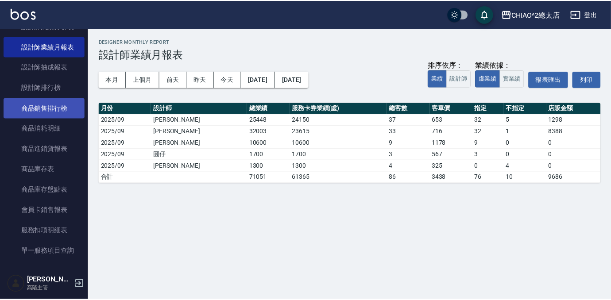
scroll to position [402, 0]
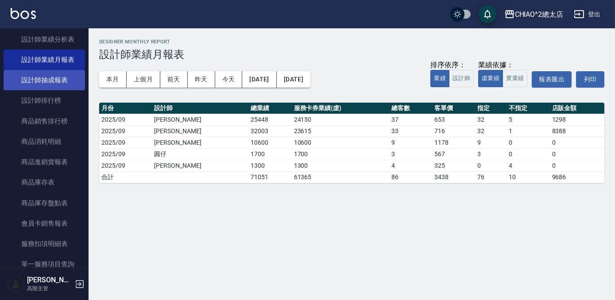
click at [65, 80] on link "設計師抽成報表" at bounding box center [44, 80] width 81 height 20
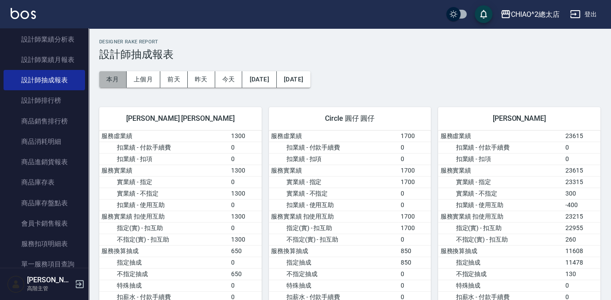
click at [104, 77] on button "本月" at bounding box center [112, 79] width 27 height 16
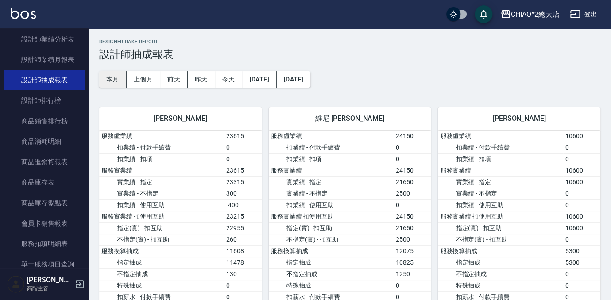
click at [111, 86] on button "本月" at bounding box center [112, 79] width 27 height 16
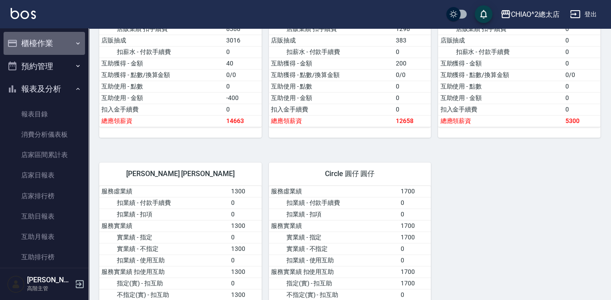
click at [49, 46] on button "櫃檯作業" at bounding box center [44, 43] width 81 height 23
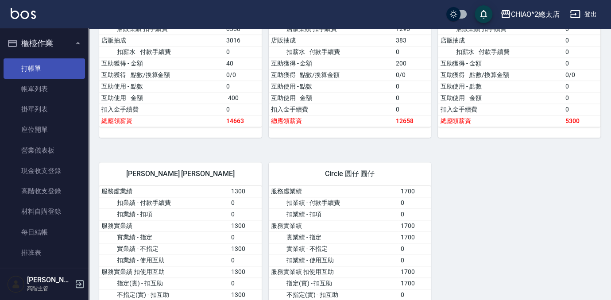
click at [55, 72] on link "打帳單" at bounding box center [44, 68] width 81 height 20
